Goal: Information Seeking & Learning: Learn about a topic

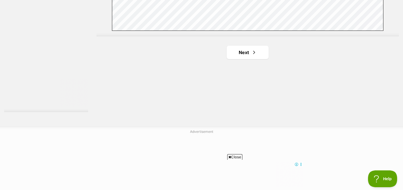
scroll to position [1066, 0]
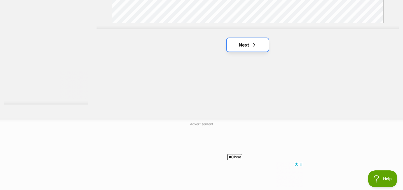
click at [245, 47] on link "Next" at bounding box center [248, 44] width 42 height 13
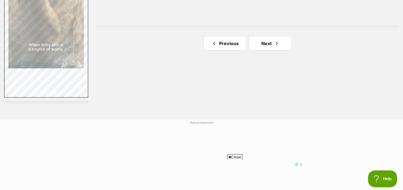
scroll to position [1071, 0]
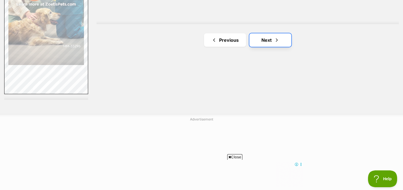
click at [277, 38] on span "Next page" at bounding box center [277, 40] width 6 height 7
